Goal: Navigation & Orientation: Find specific page/section

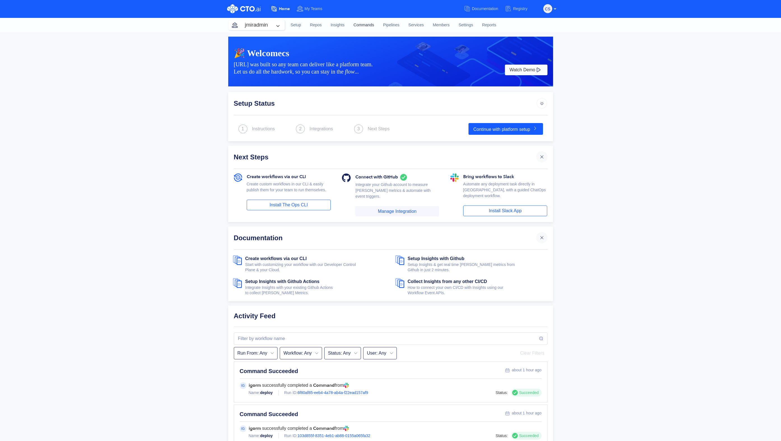
click at [369, 26] on link "Commands" at bounding box center [364, 25] width 30 height 15
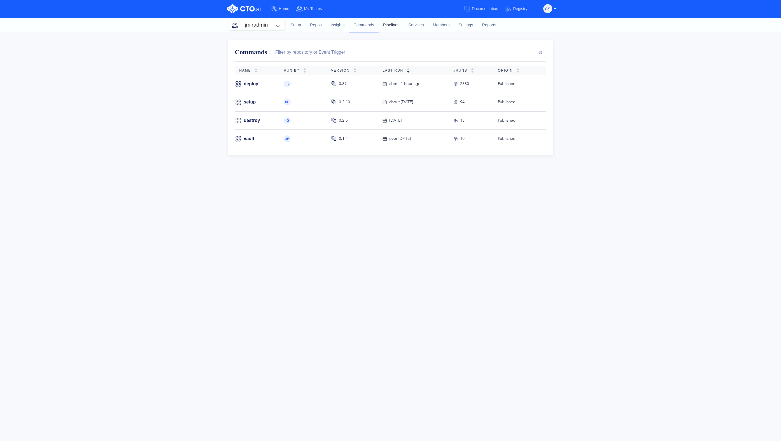
click at [391, 24] on link "Pipelines" at bounding box center [390, 25] width 25 height 15
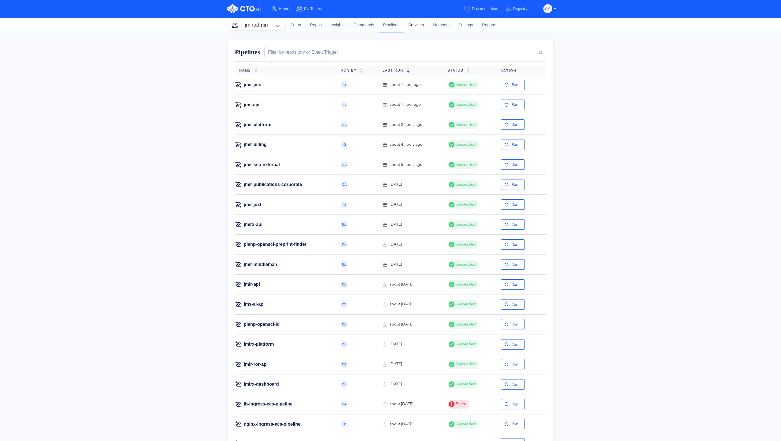
click at [420, 27] on link "Services" at bounding box center [416, 25] width 24 height 15
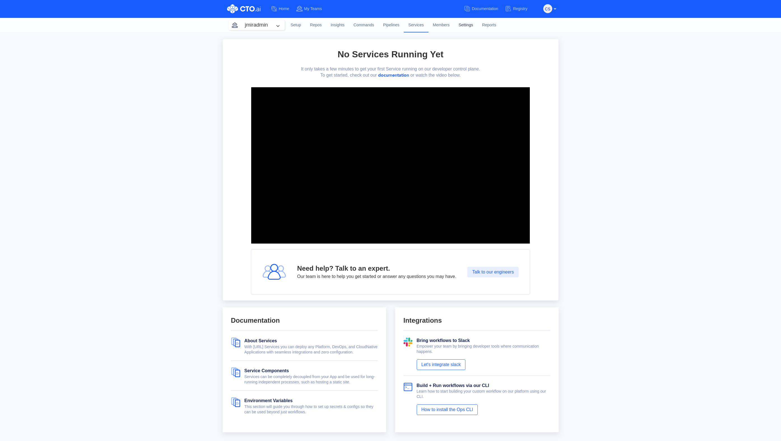
click at [455, 27] on link "Settings" at bounding box center [466, 25] width 24 height 15
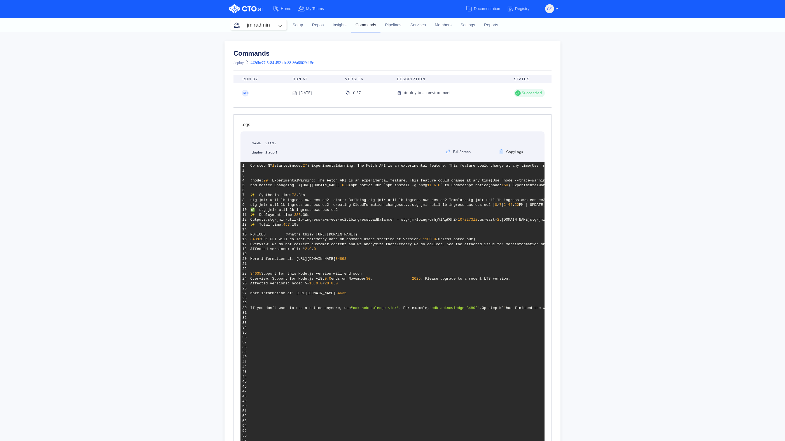
click at [365, 26] on link "Commands" at bounding box center [366, 25] width 30 height 15
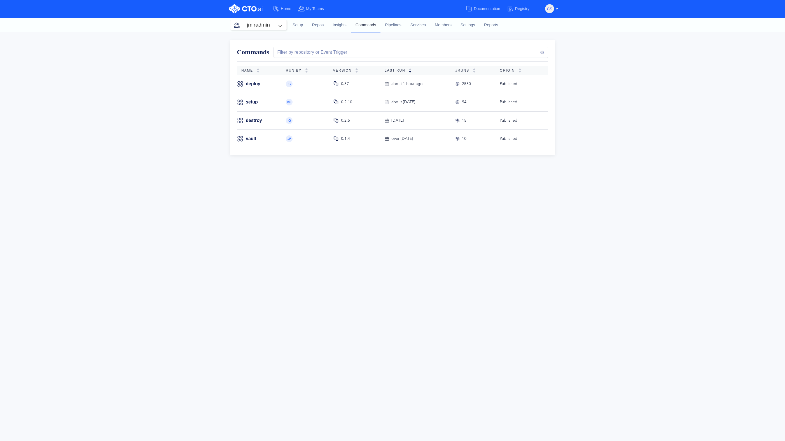
click at [373, 28] on link "Commands" at bounding box center [366, 25] width 30 height 15
click at [469, 26] on link "Settings" at bounding box center [468, 25] width 24 height 15
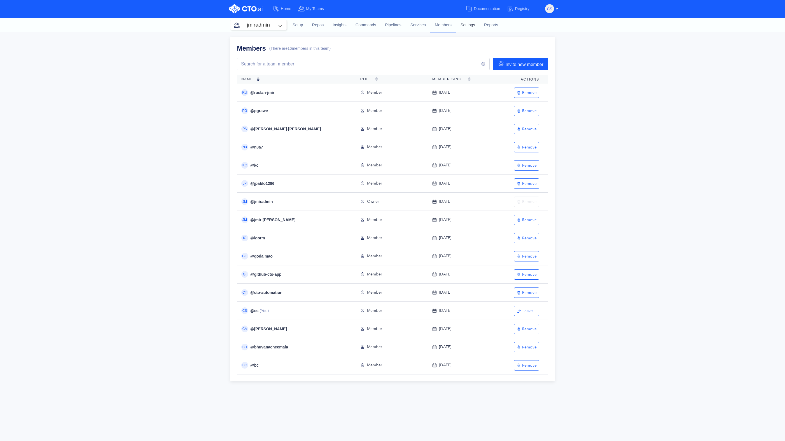
click at [463, 25] on link "Settings" at bounding box center [468, 25] width 24 height 15
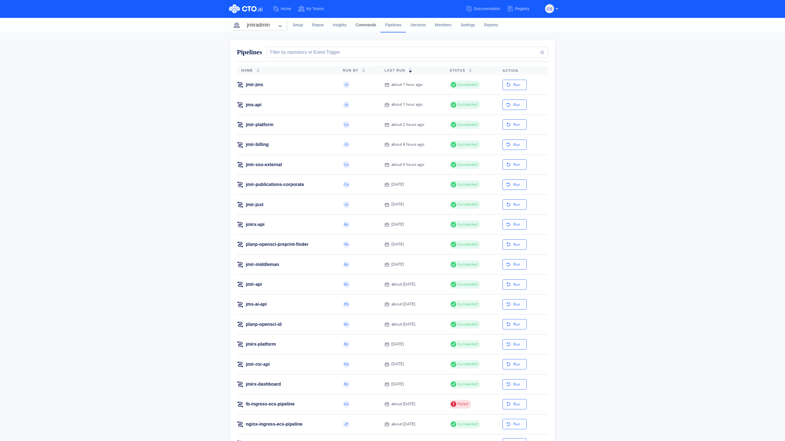
click at [359, 24] on link "Commands" at bounding box center [366, 25] width 30 height 15
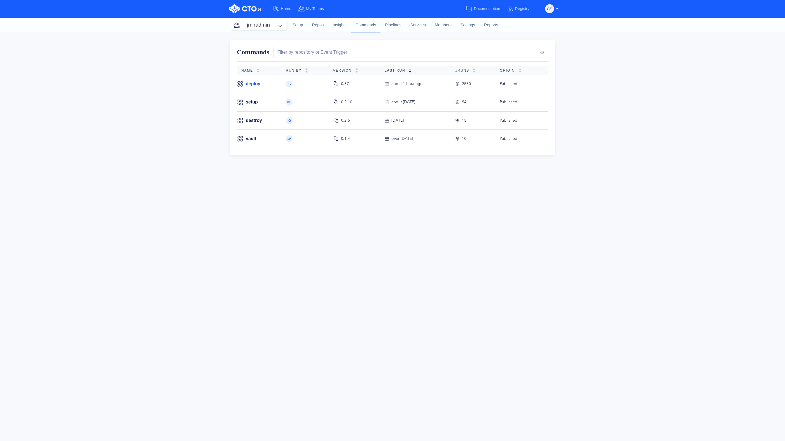
click at [249, 85] on link "deploy" at bounding box center [253, 84] width 15 height 6
